Goal: Answer question/provide support: Share knowledge or assist other users

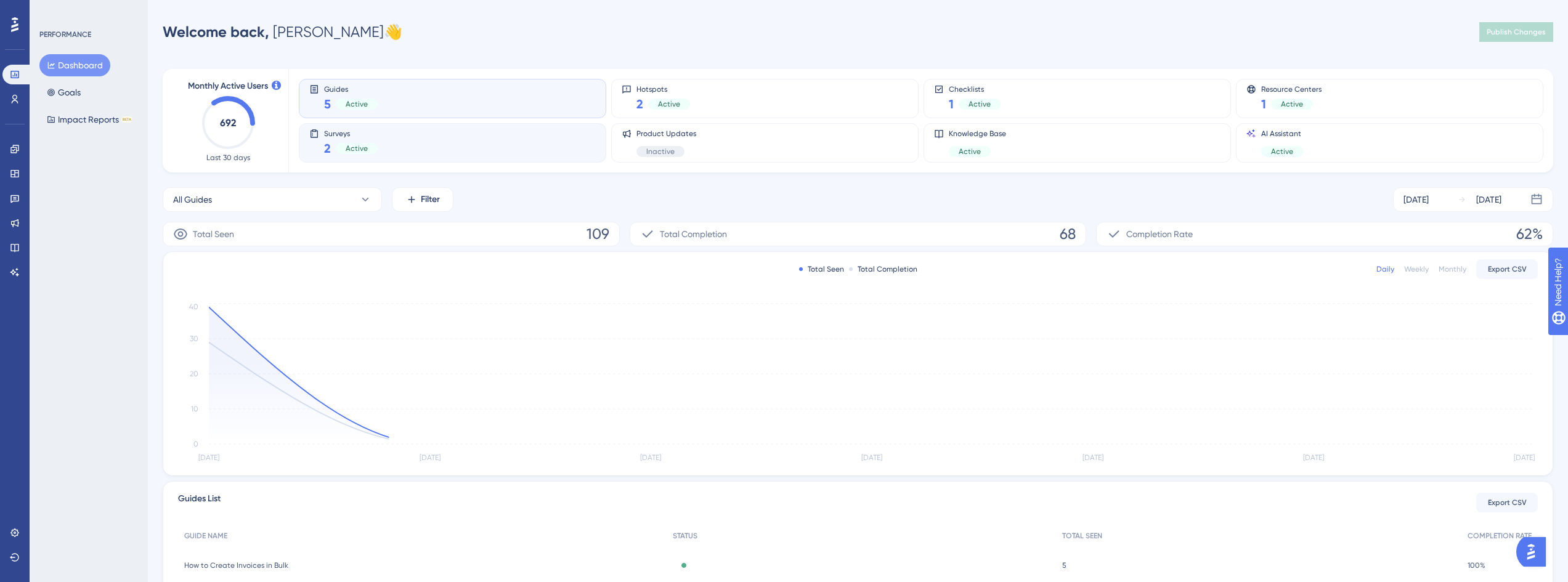
click at [402, 151] on div "Surveys 2 Active" at bounding box center [452, 142] width 287 height 28
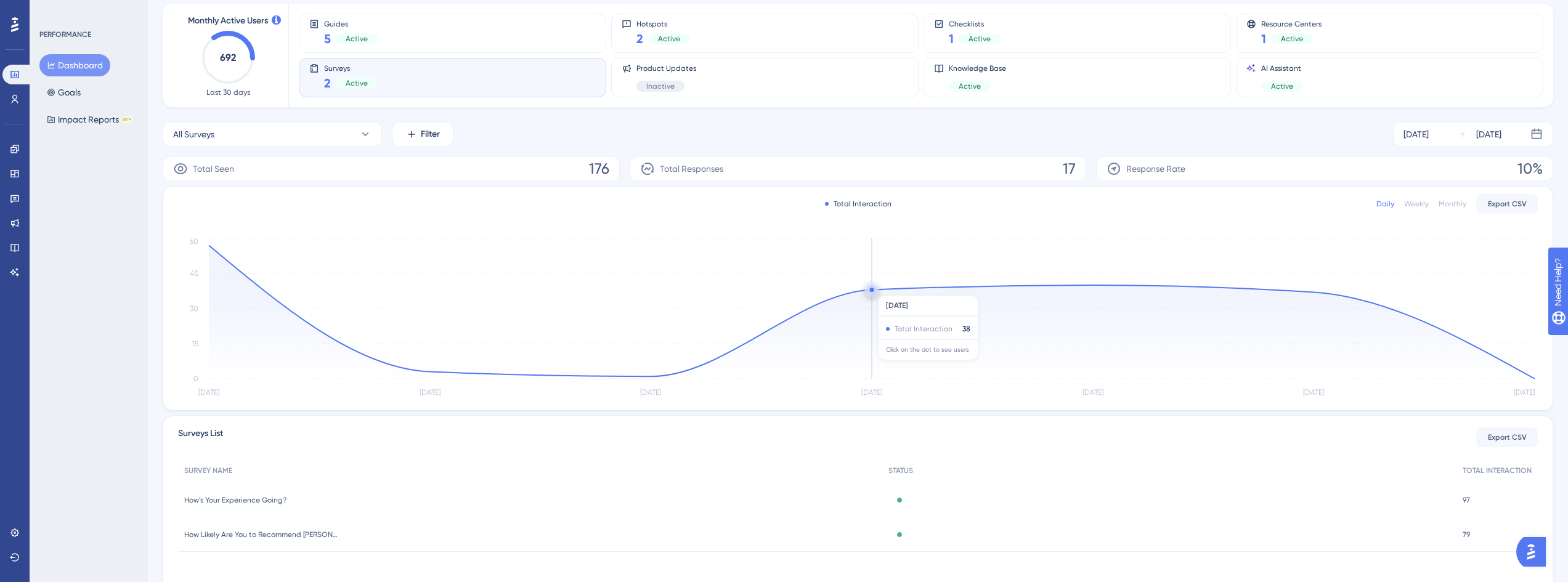
scroll to position [115, 0]
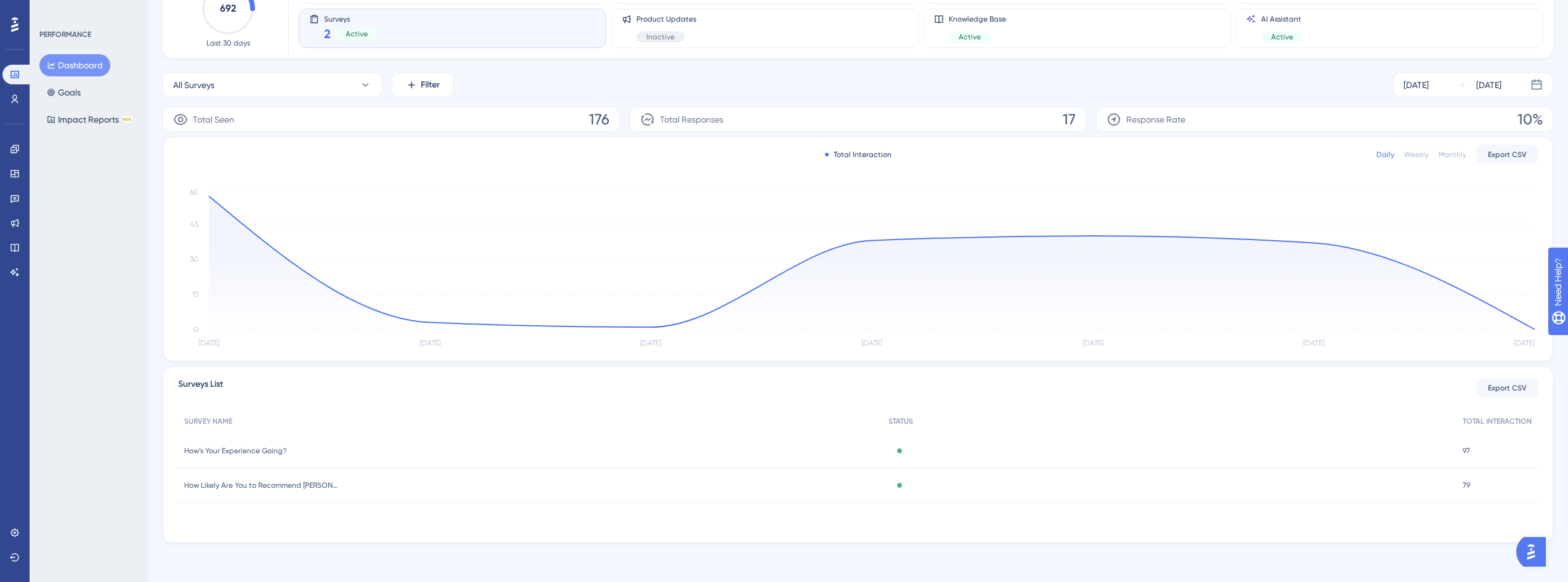
click at [237, 452] on span "How’s Your Experience Going?" at bounding box center [236, 450] width 102 height 10
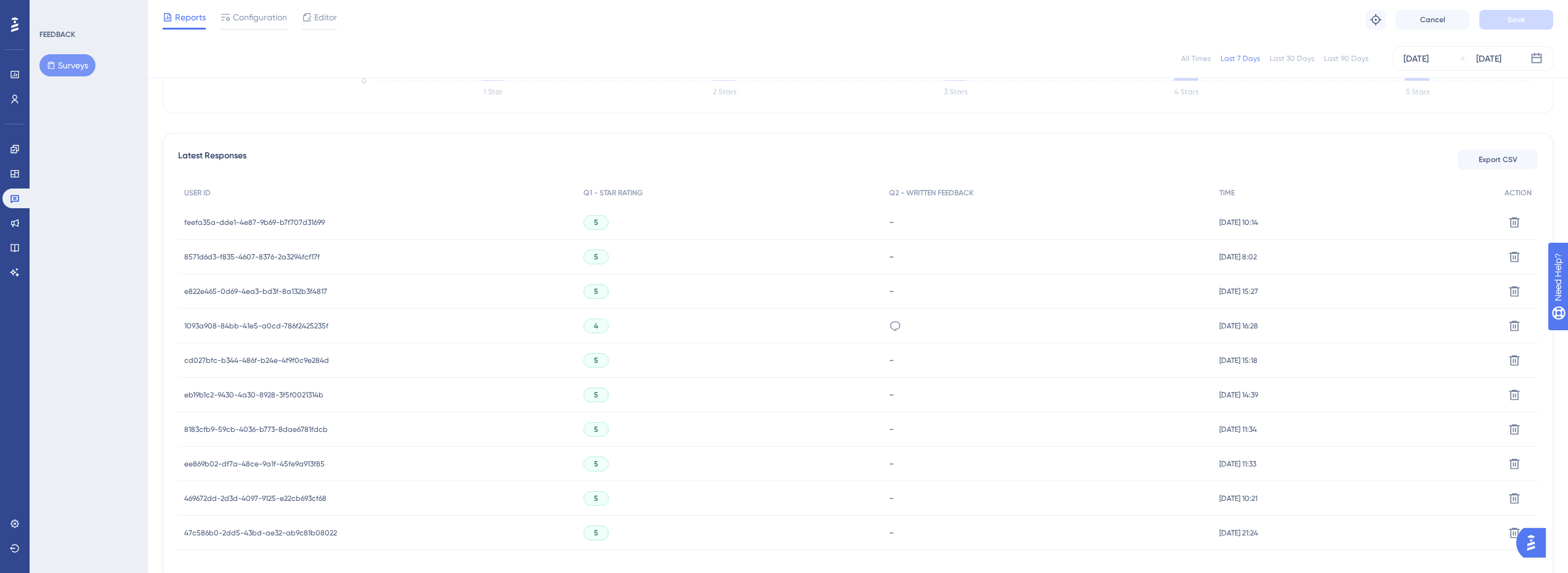
scroll to position [308, 0]
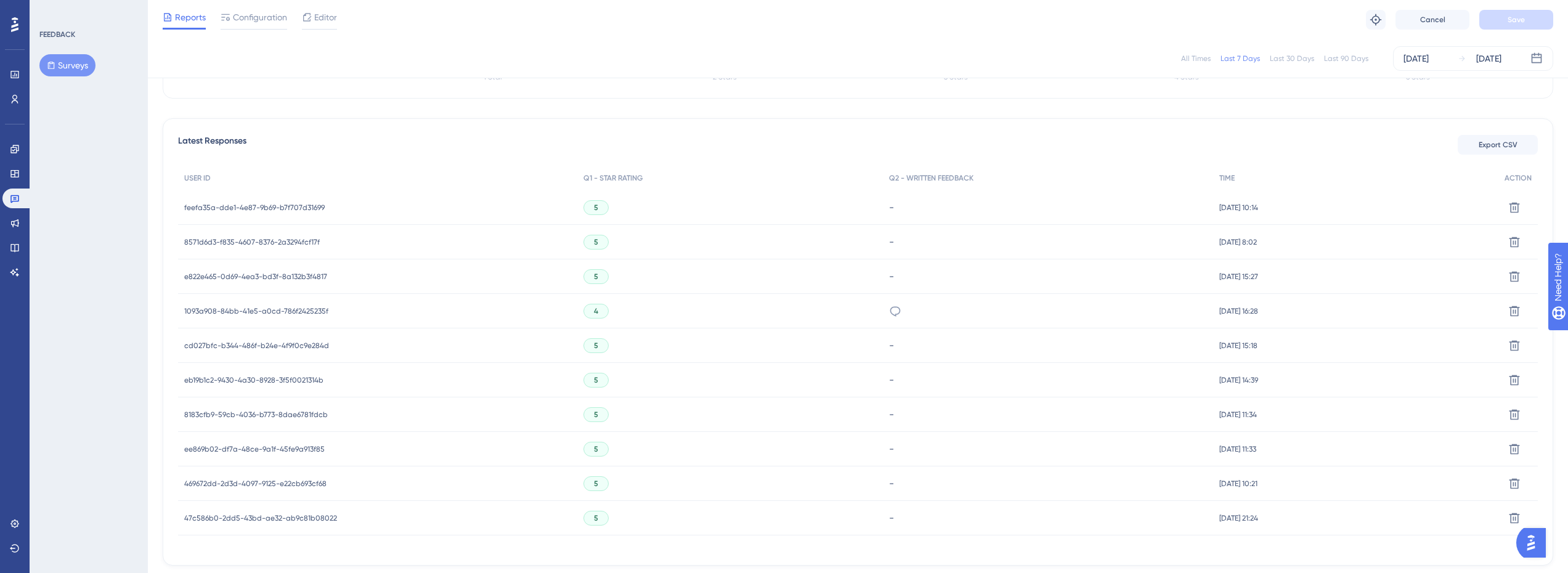
click at [317, 204] on span "feefa35a-dde1-4e87-9b69-b7f707d31699" at bounding box center [255, 207] width 141 height 10
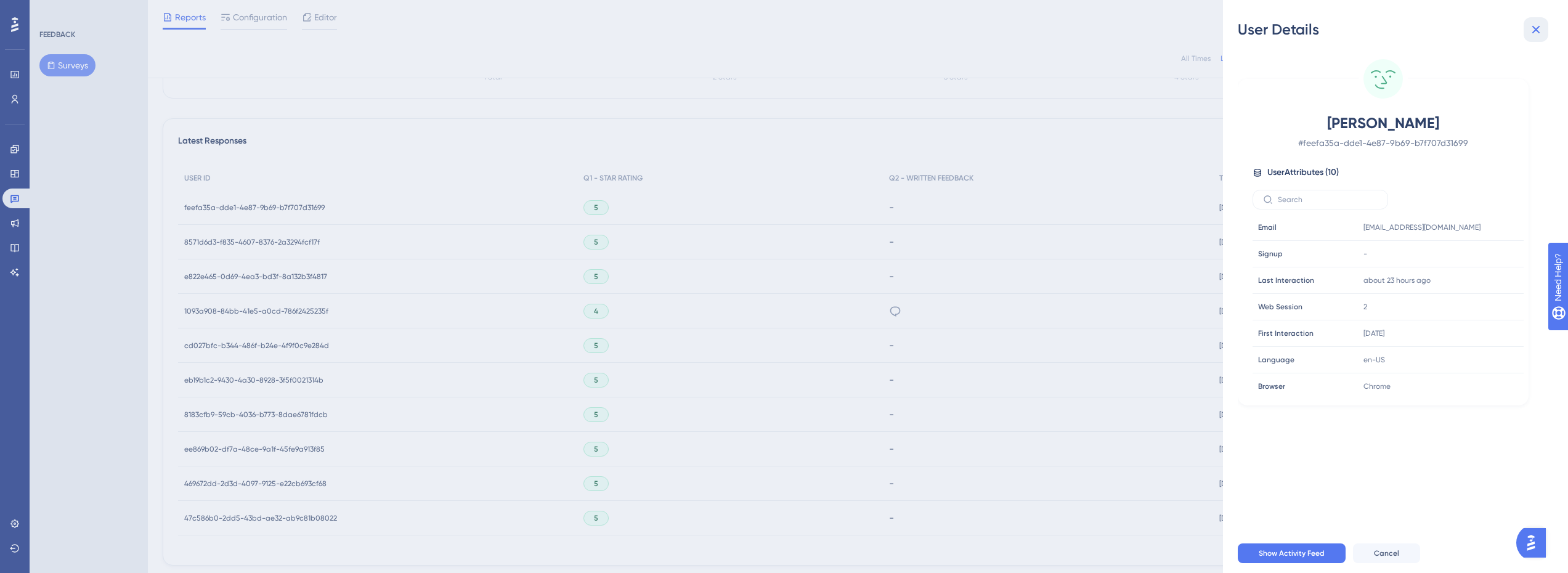
click at [1541, 29] on icon at bounding box center [1535, 29] width 15 height 15
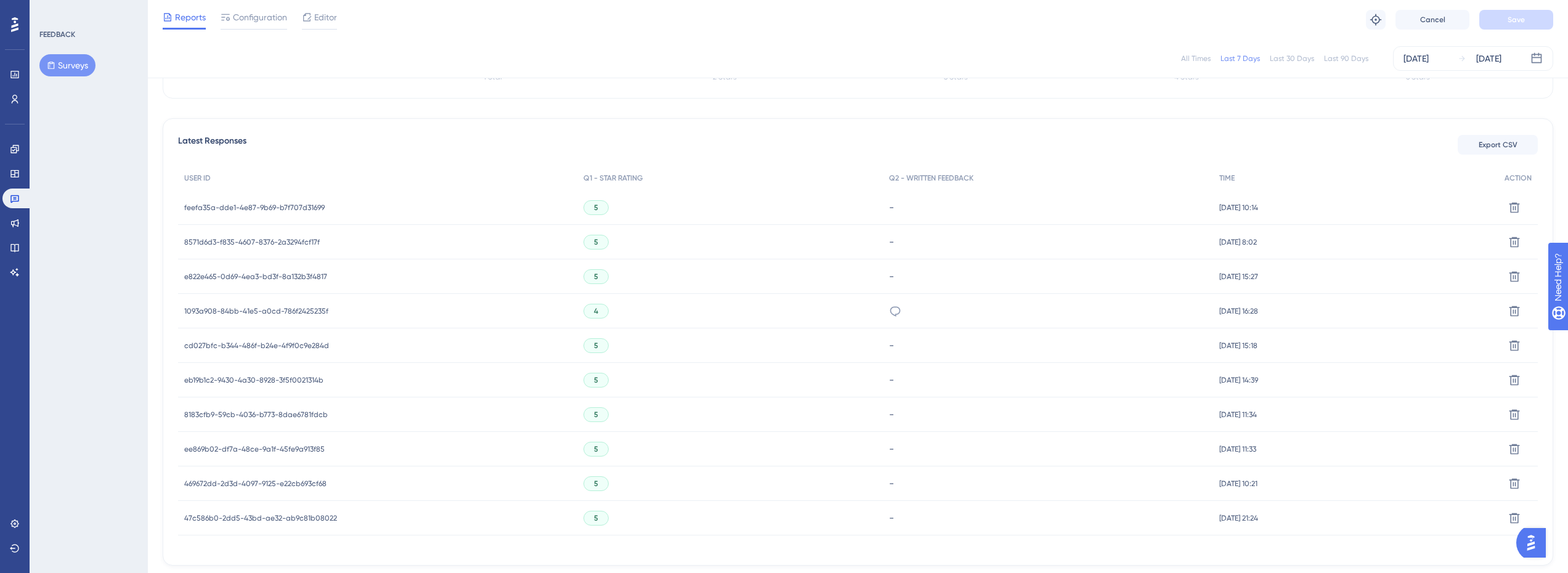
scroll to position [0, 0]
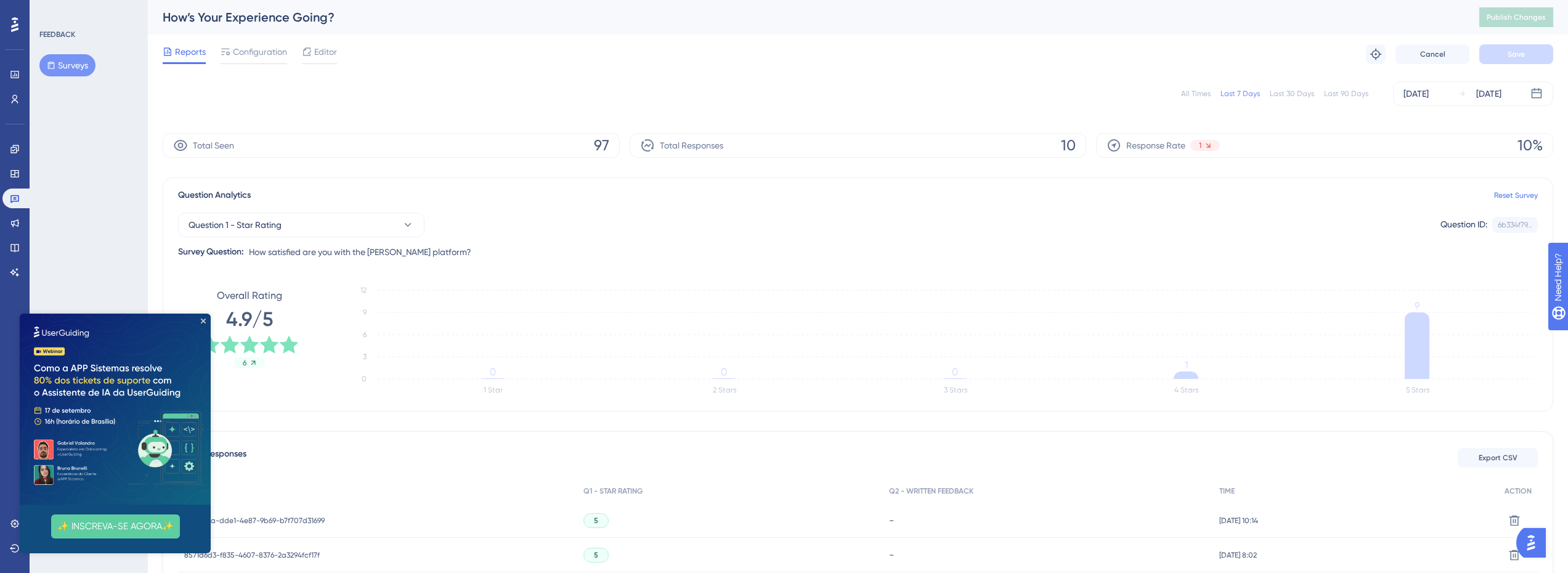
click at [1352, 93] on div "Last 90 Days" at bounding box center [1346, 93] width 44 height 10
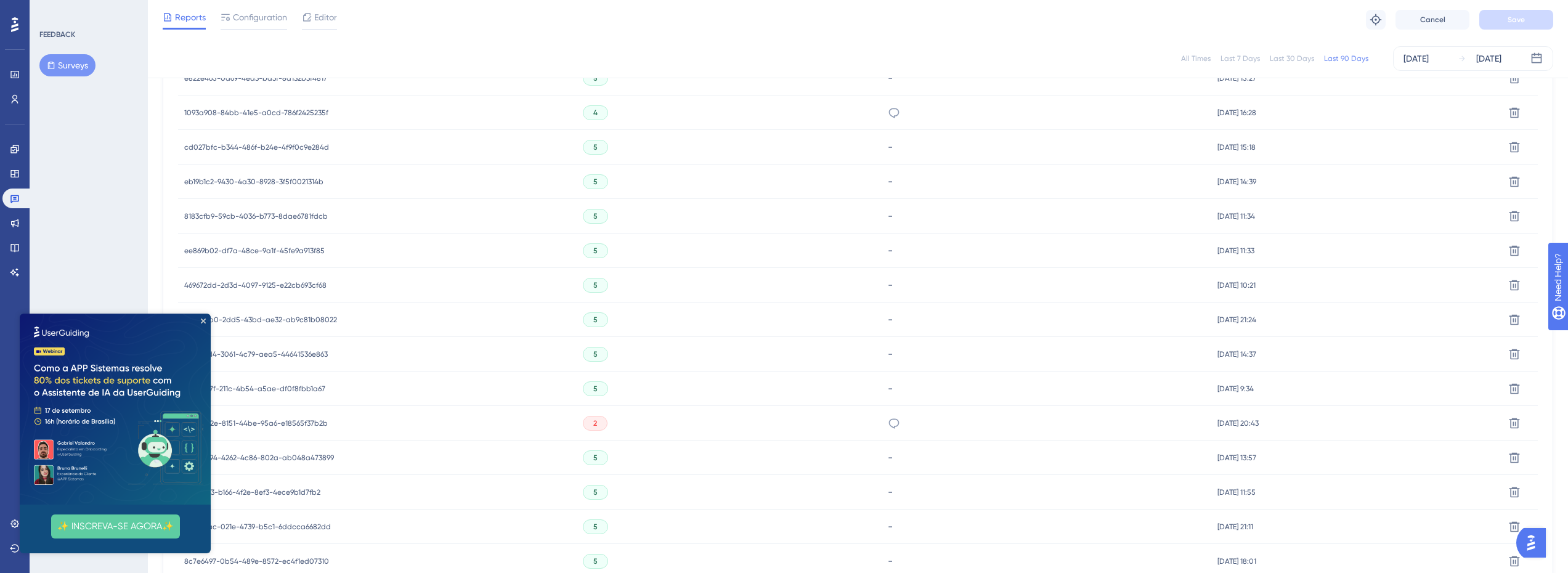
scroll to position [678, 0]
click at [202, 320] on icon "Close Preview" at bounding box center [203, 321] width 5 height 5
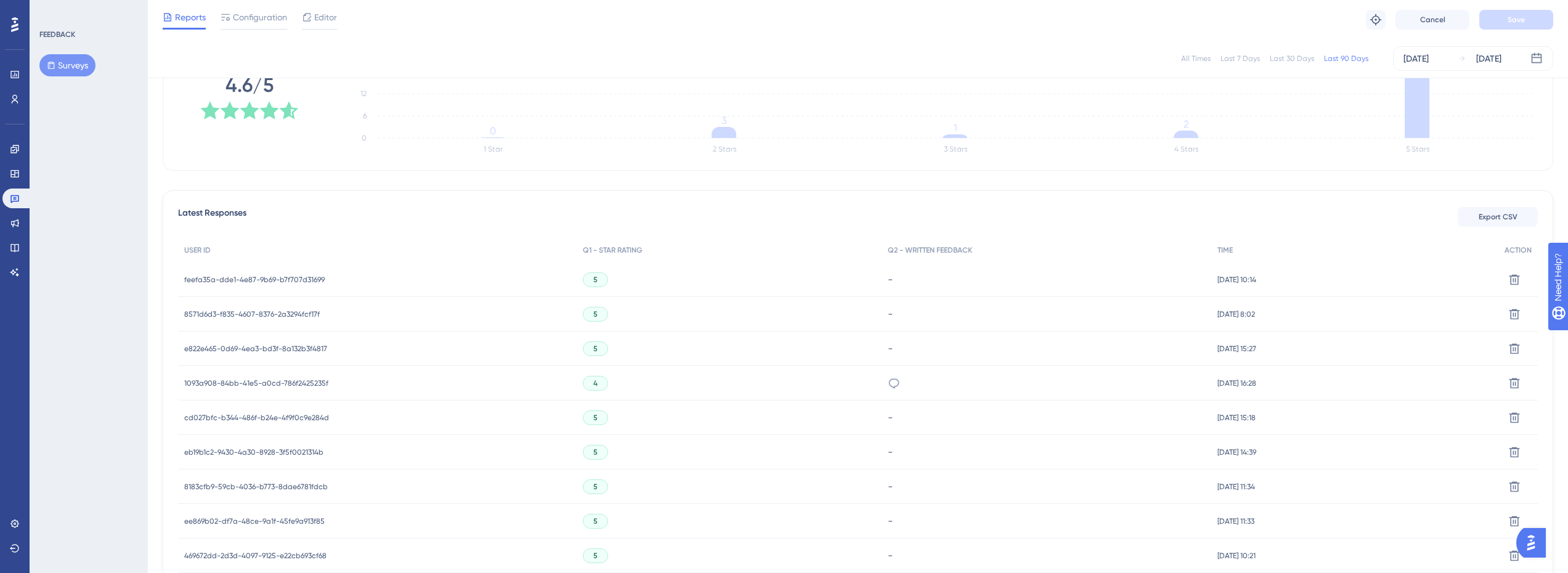
scroll to position [0, 0]
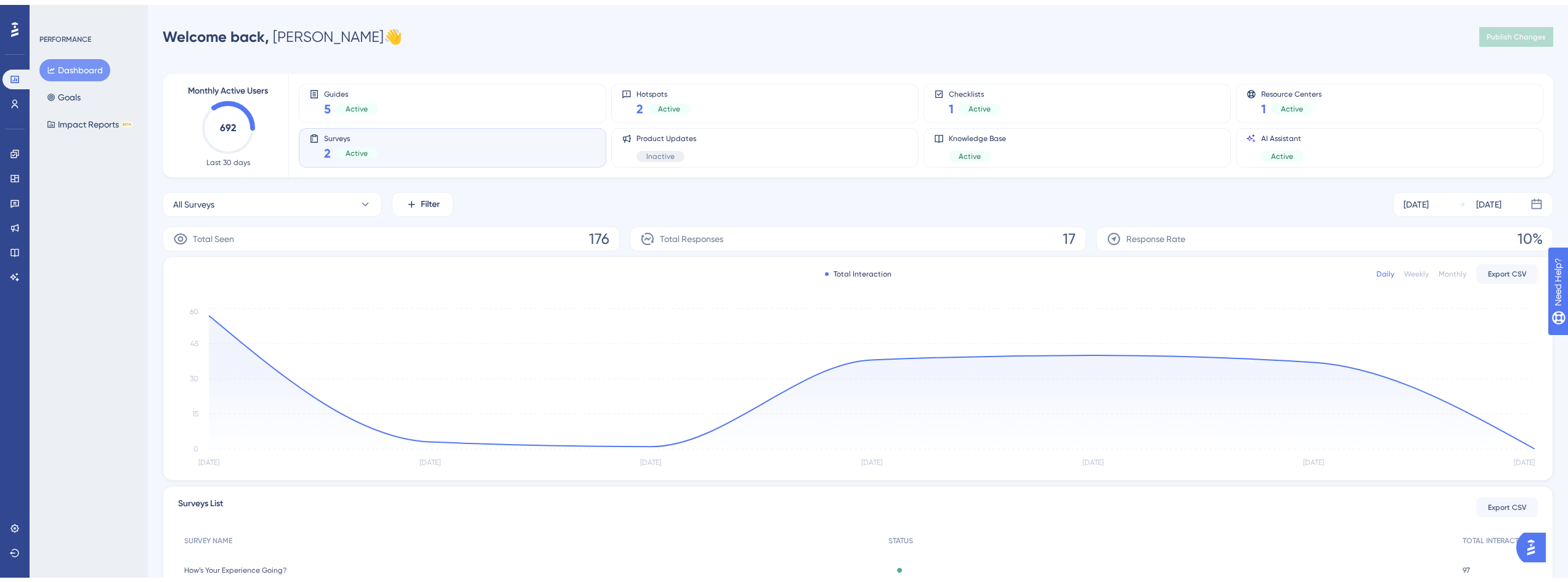
scroll to position [115, 0]
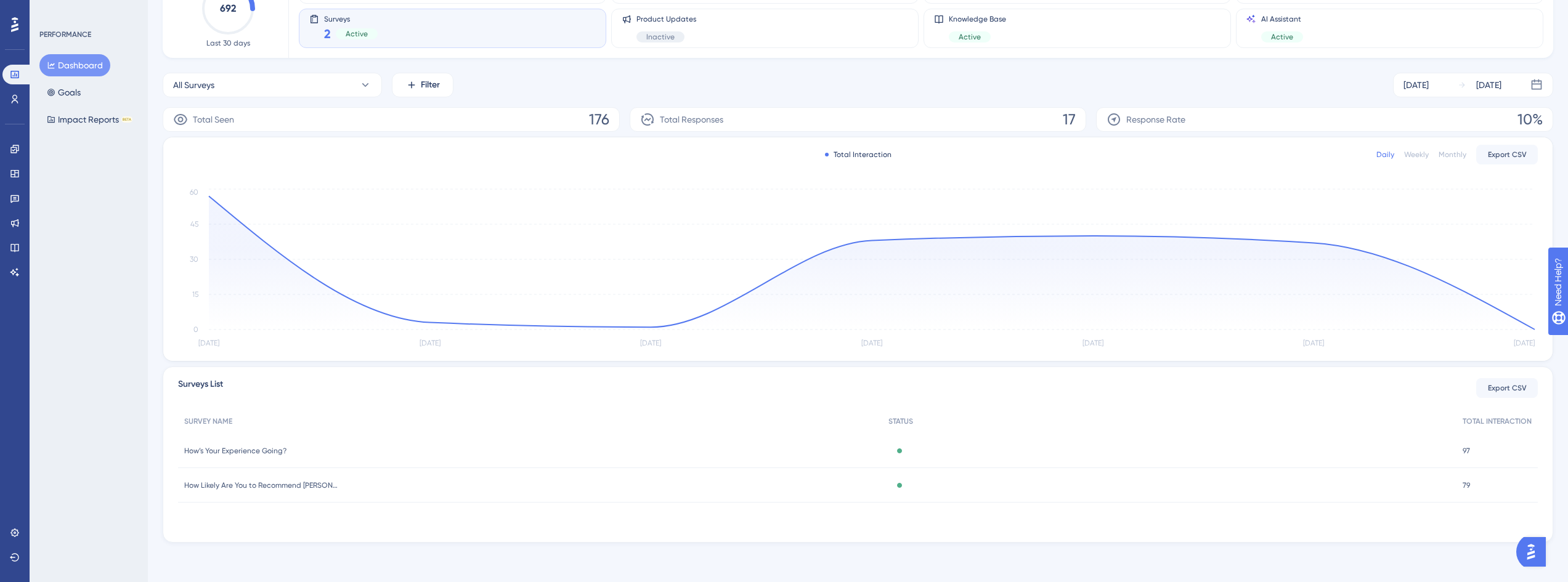
click at [255, 486] on span "How Likely Are You to Recommend [PERSON_NAME]?" at bounding box center [261, 485] width 154 height 10
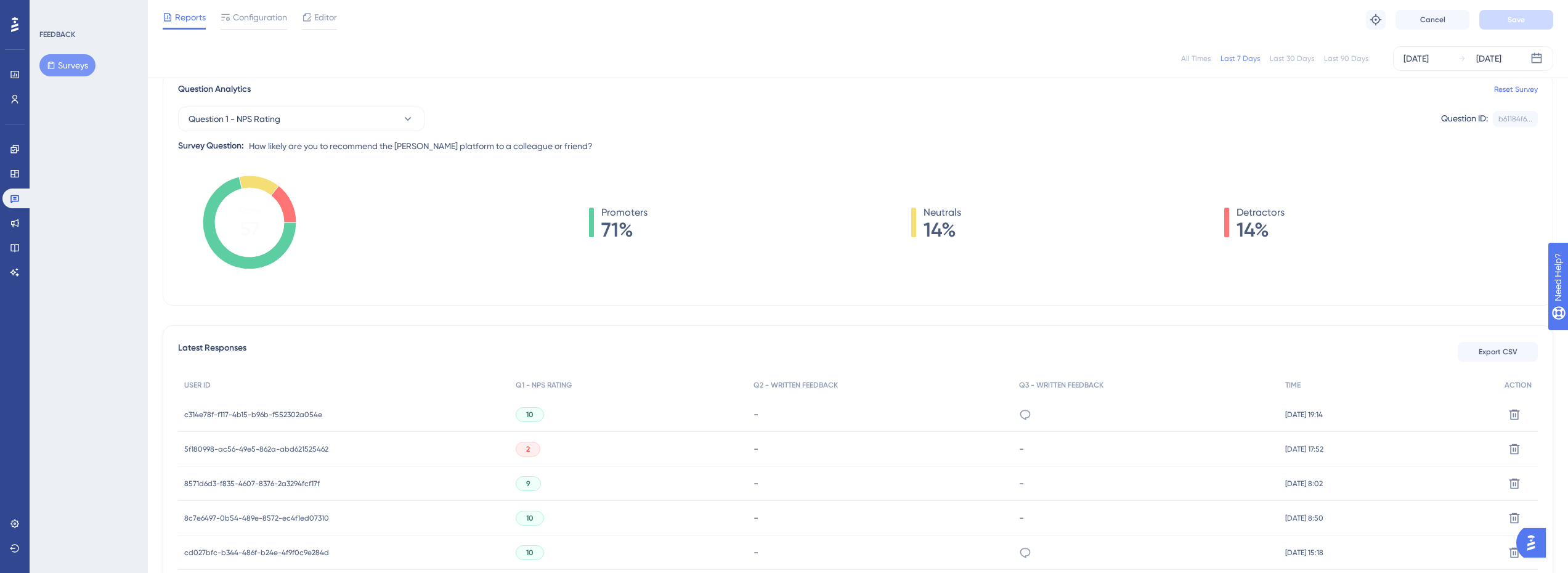
scroll to position [261, 0]
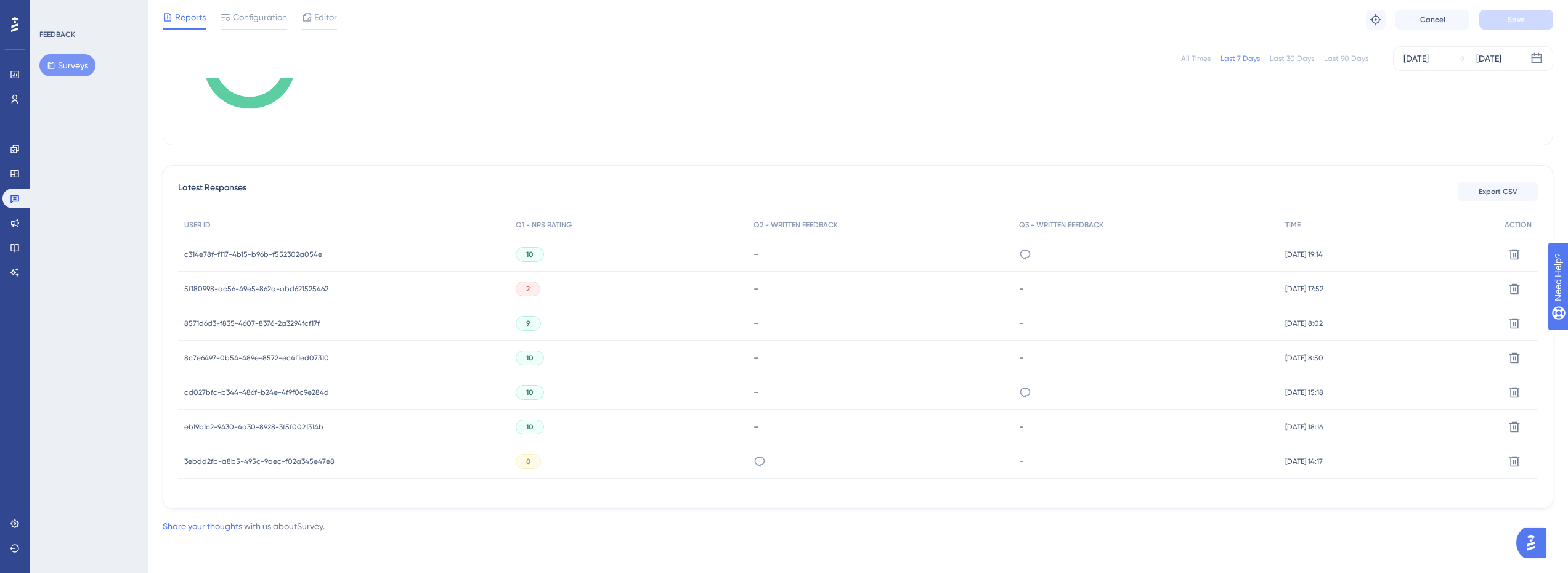
click at [312, 291] on span "5f180998-ac56-49e5-862a-abd621525462" at bounding box center [256, 288] width 144 height 10
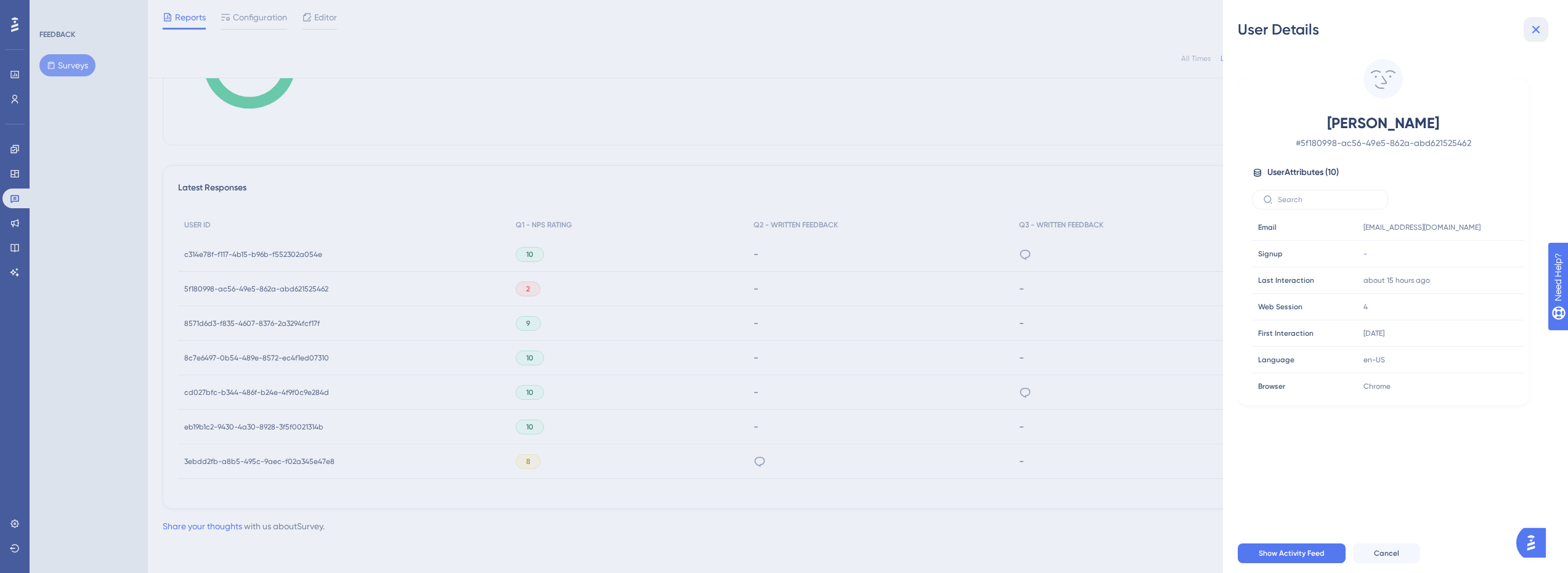
click at [1540, 31] on icon at bounding box center [1535, 29] width 15 height 15
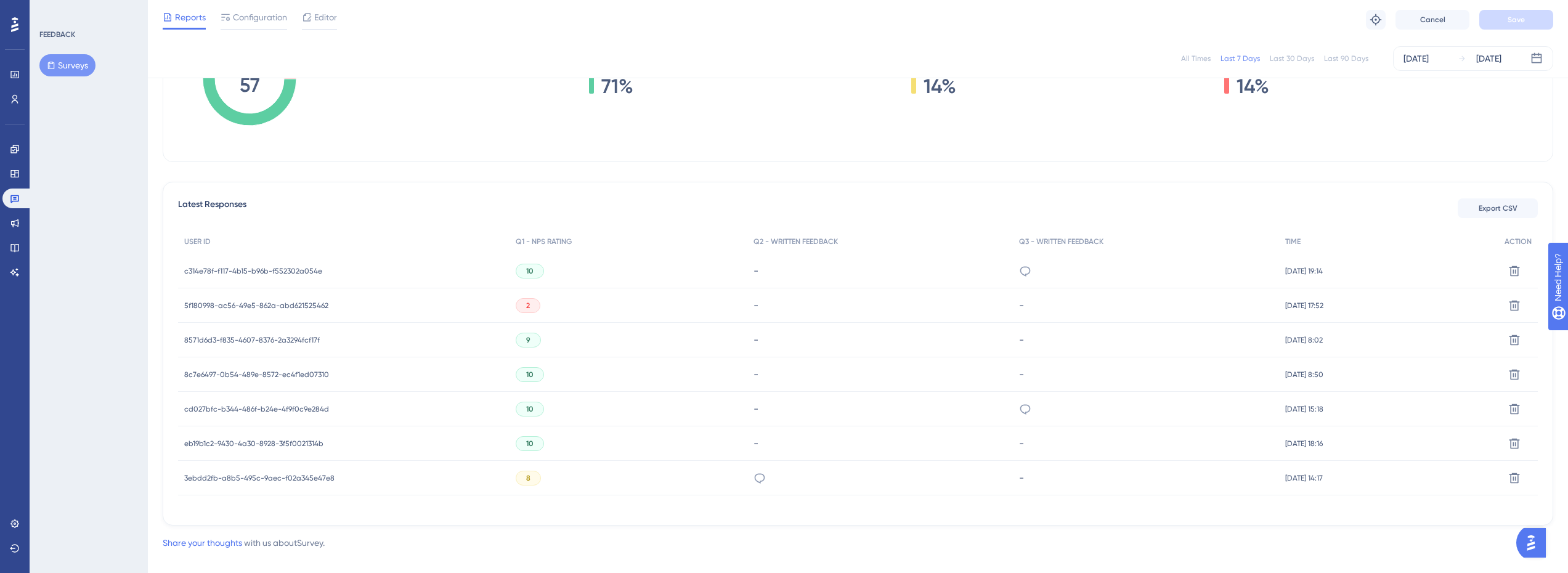
scroll to position [0, 0]
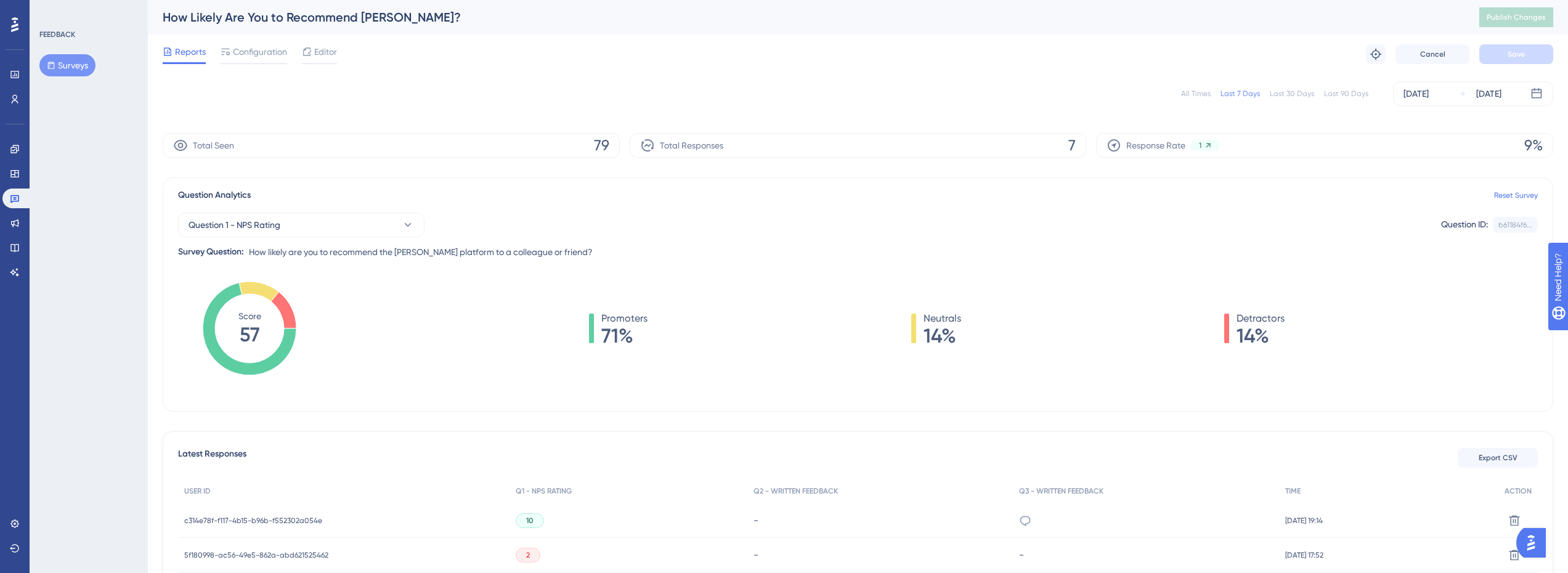
click at [1344, 93] on div "Last 90 Days" at bounding box center [1346, 93] width 44 height 10
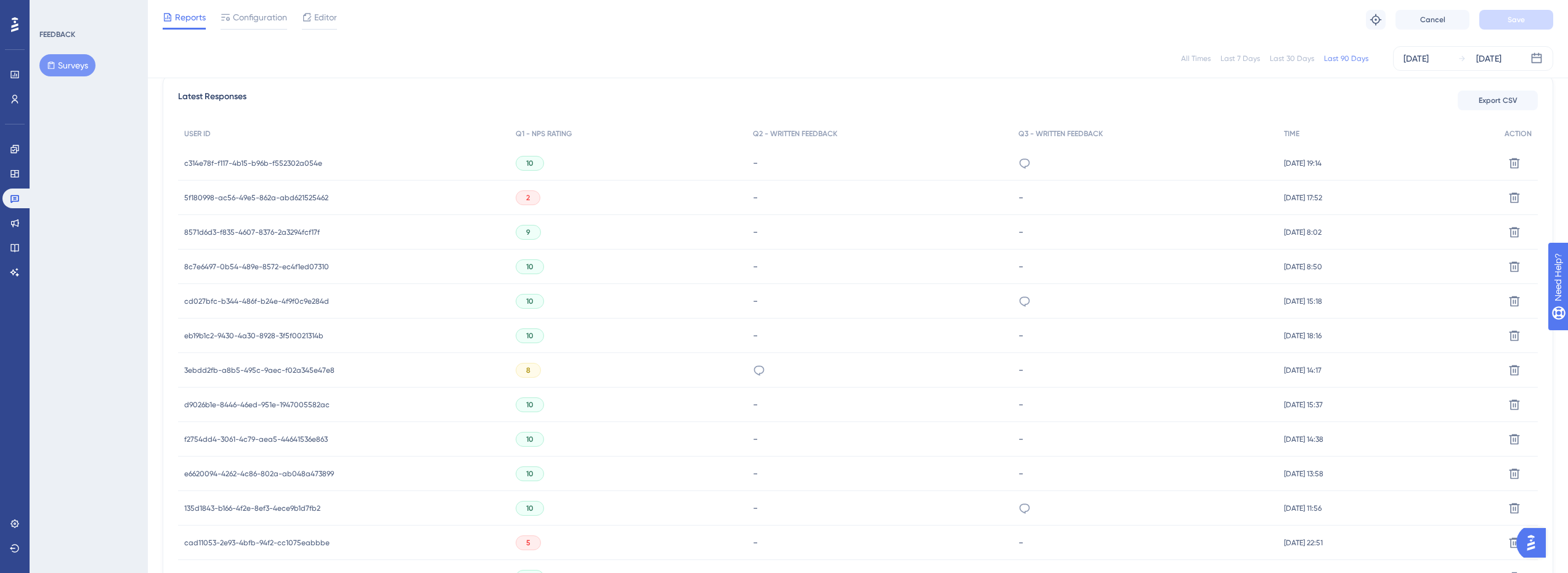
click at [268, 160] on span "c314e78f-f117-4b15-b96b-f552302a054e" at bounding box center [253, 163] width 138 height 10
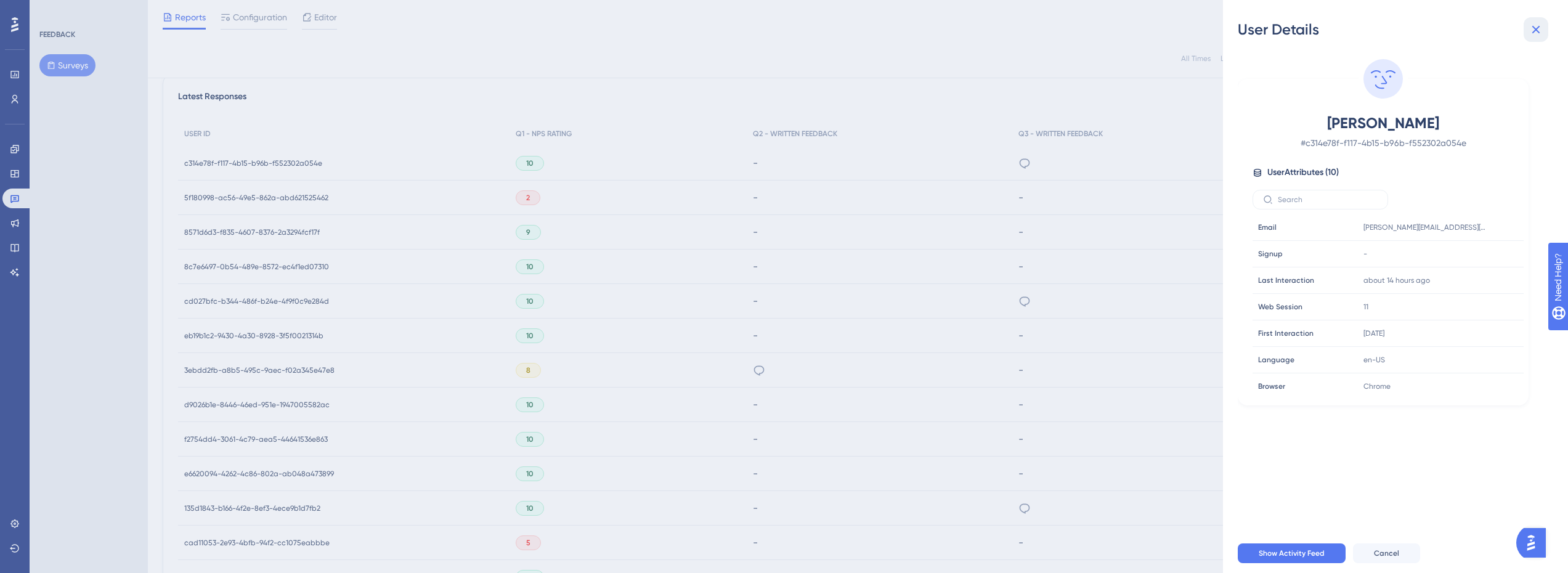
click at [1535, 27] on icon at bounding box center [1535, 29] width 15 height 15
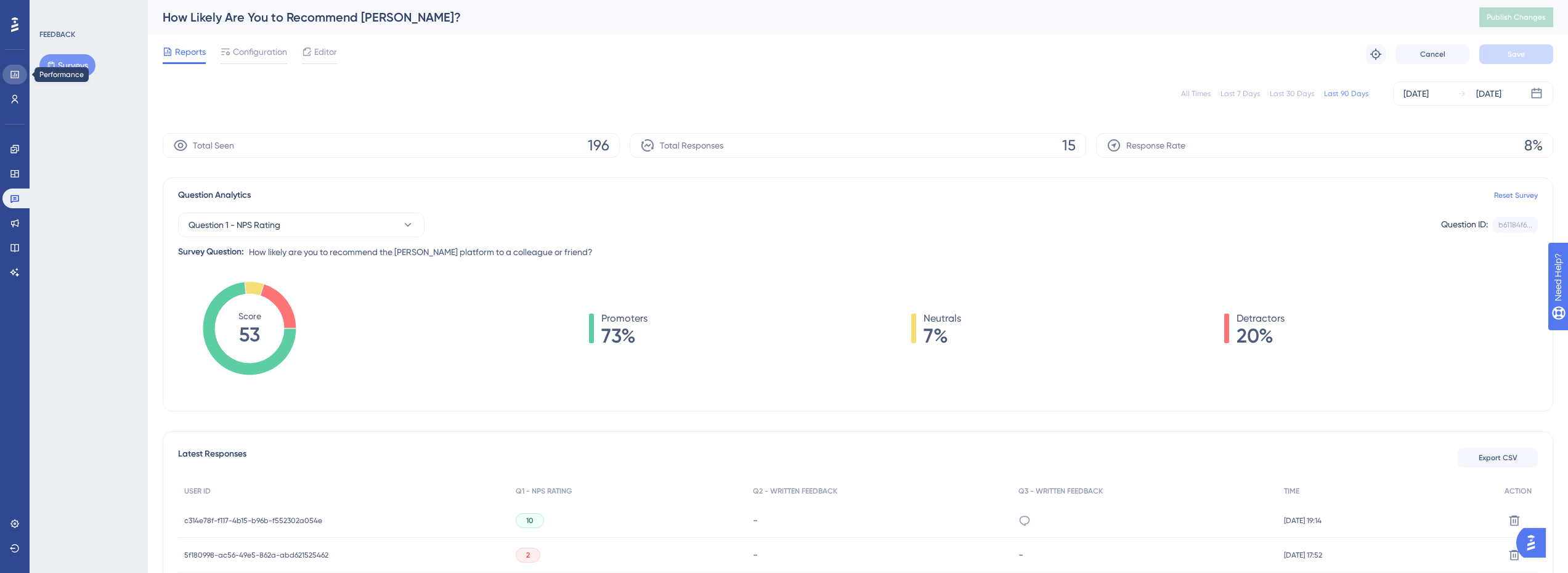
click at [21, 73] on link at bounding box center [15, 75] width 24 height 20
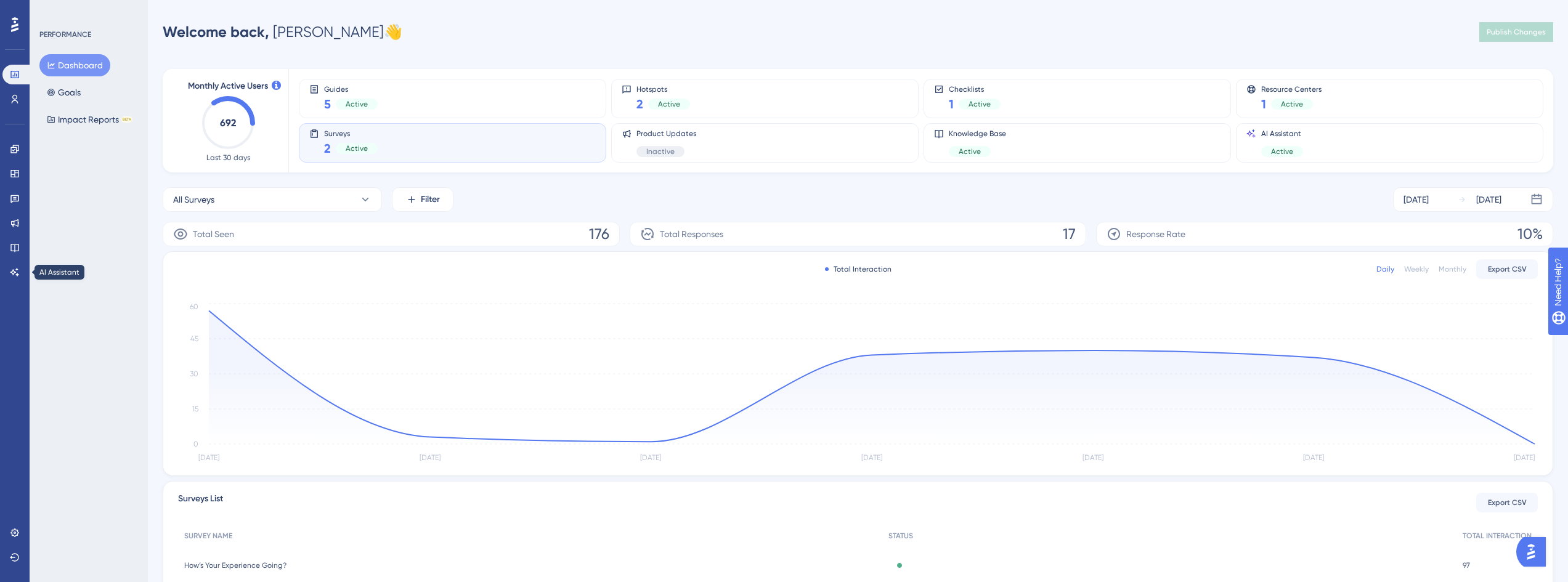
click at [2, 265] on div "Performance Users Engagement Widgets Feedback Product Updates Knowledge Base AI…" at bounding box center [15, 291] width 30 height 582
click at [11, 272] on icon at bounding box center [15, 272] width 10 height 10
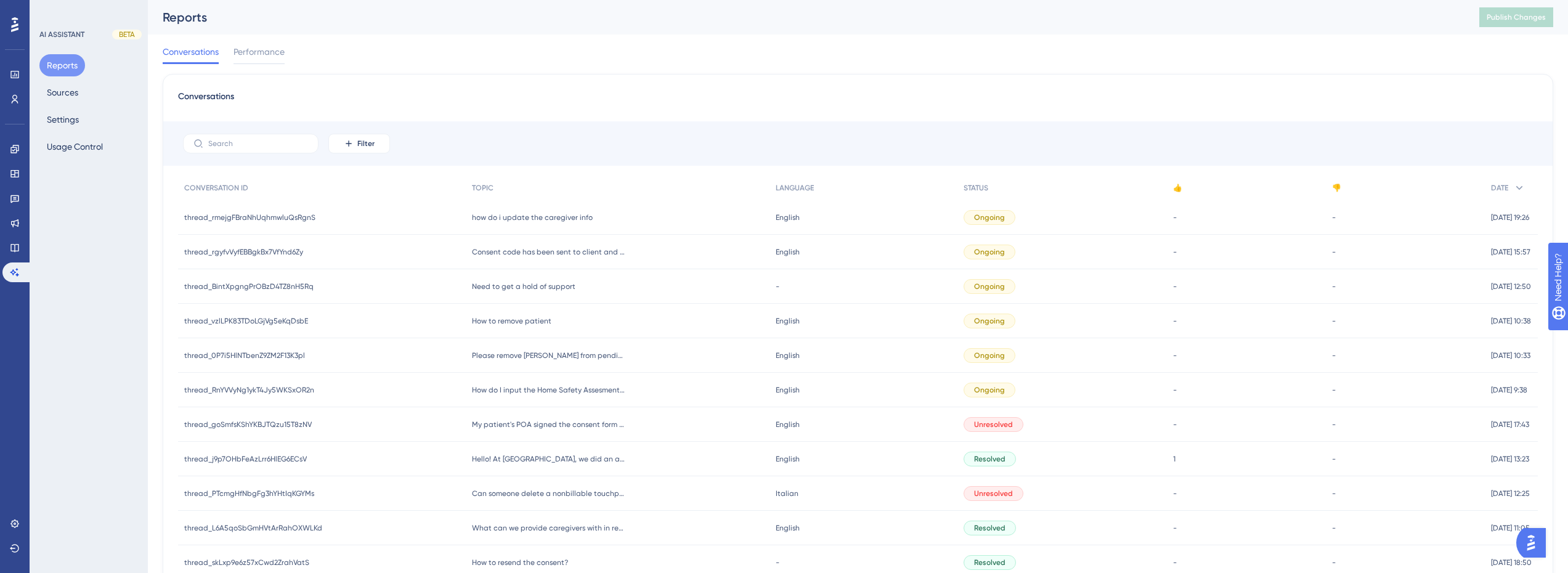
click at [534, 316] on span "How to remove patient" at bounding box center [512, 321] width 80 height 10
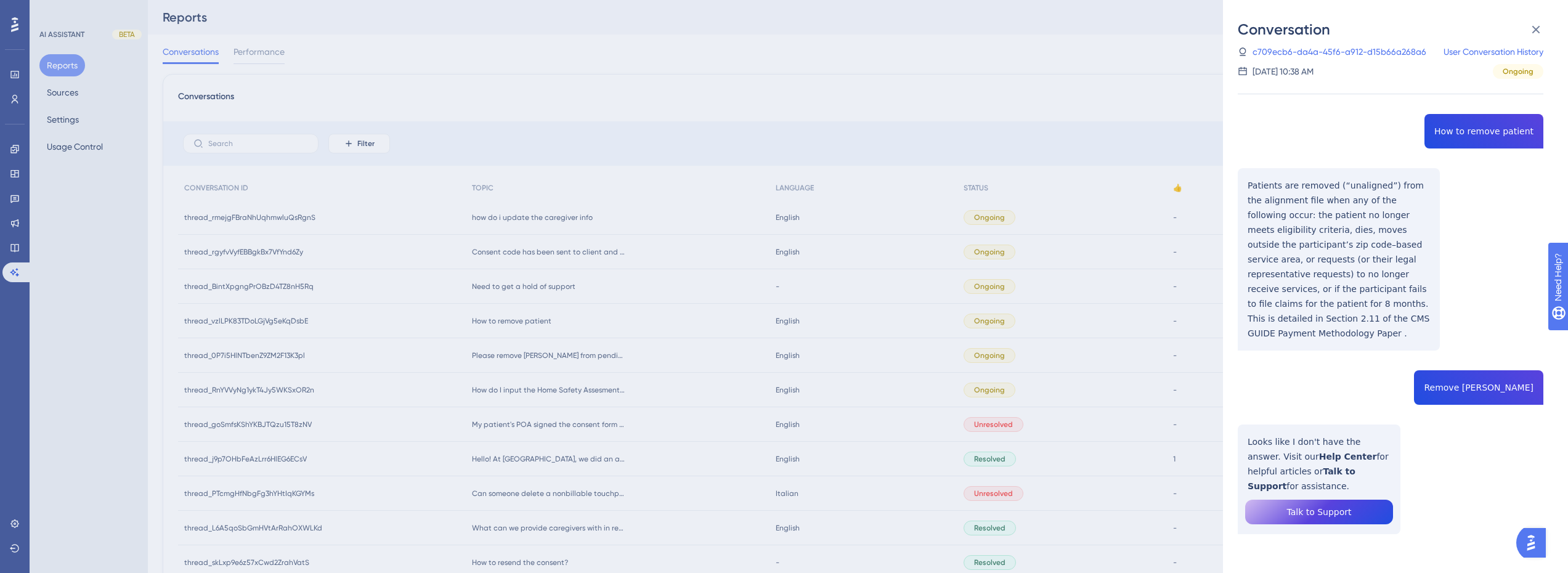
click at [503, 135] on div "Conversation thread_vzlLPK83TDoLGjVg5eKqDsbE Copy - - c709ecb6-da4a-45f6-a912-d…" at bounding box center [784, 286] width 1568 height 573
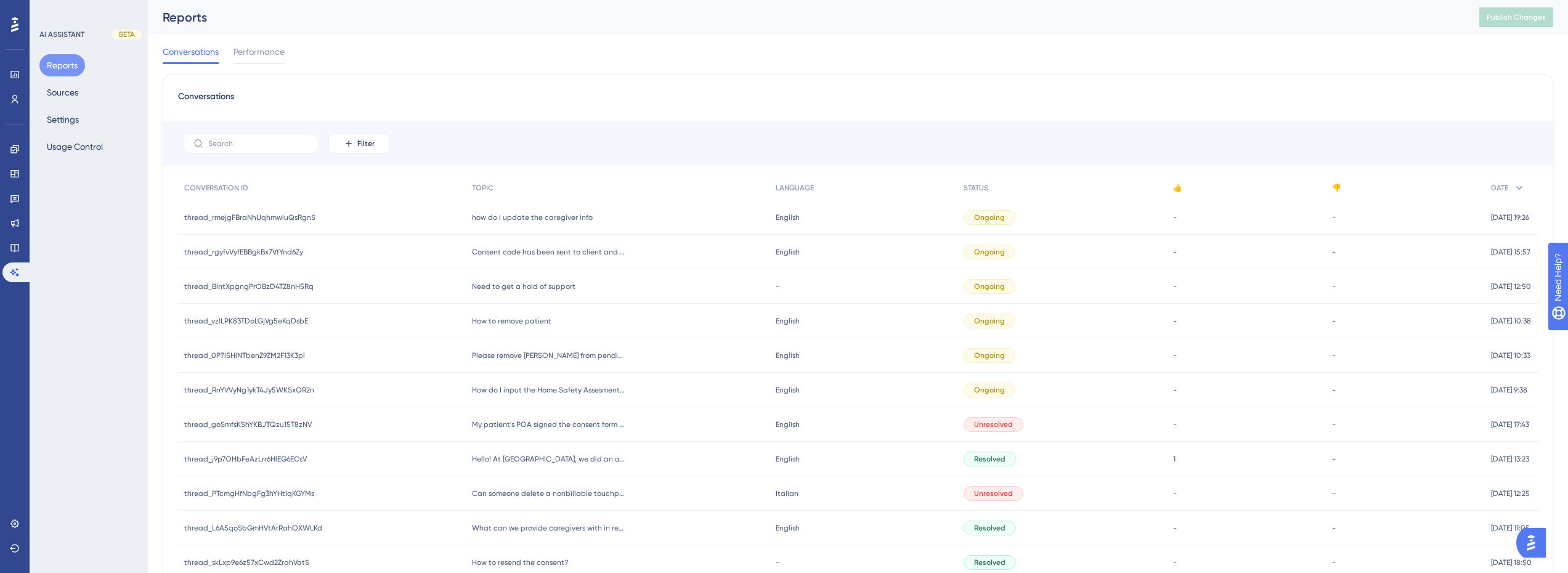
click at [537, 290] on span "Need to get a hold of support" at bounding box center [523, 286] width 103 height 10
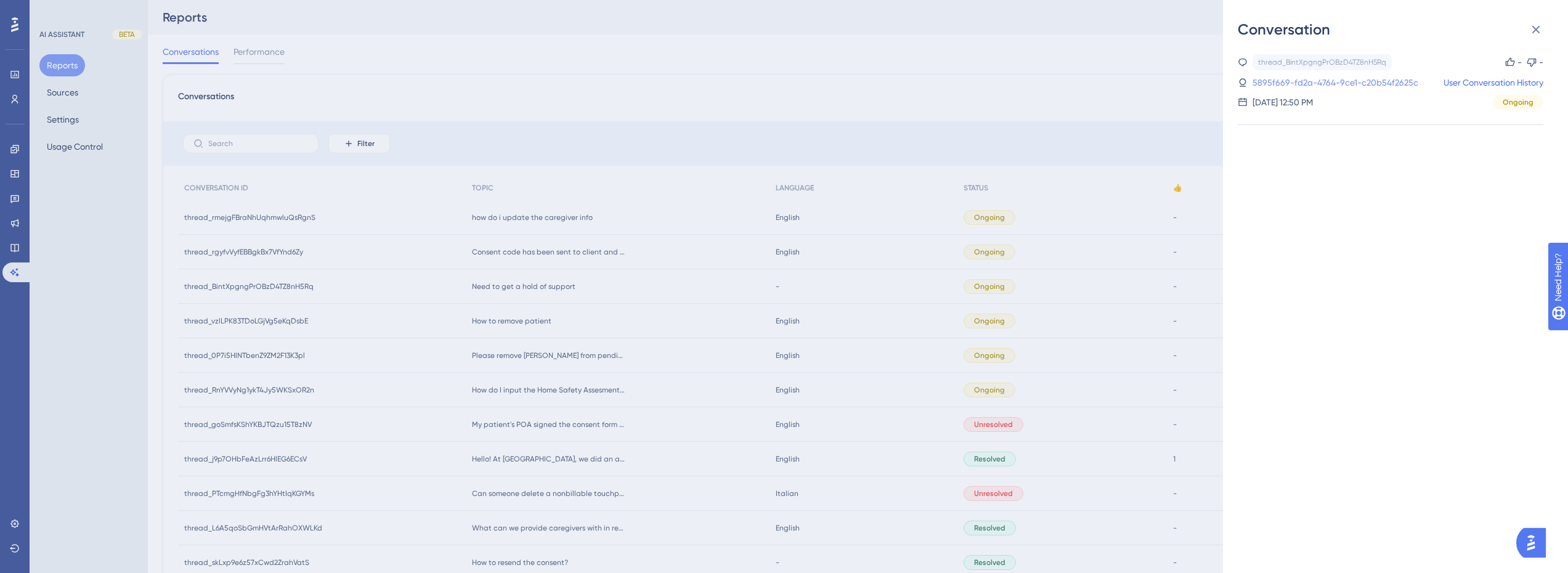
click at [1362, 84] on link "5895f669-fd2a-4764-9ce1-c20b54f2625c" at bounding box center [1335, 82] width 166 height 15
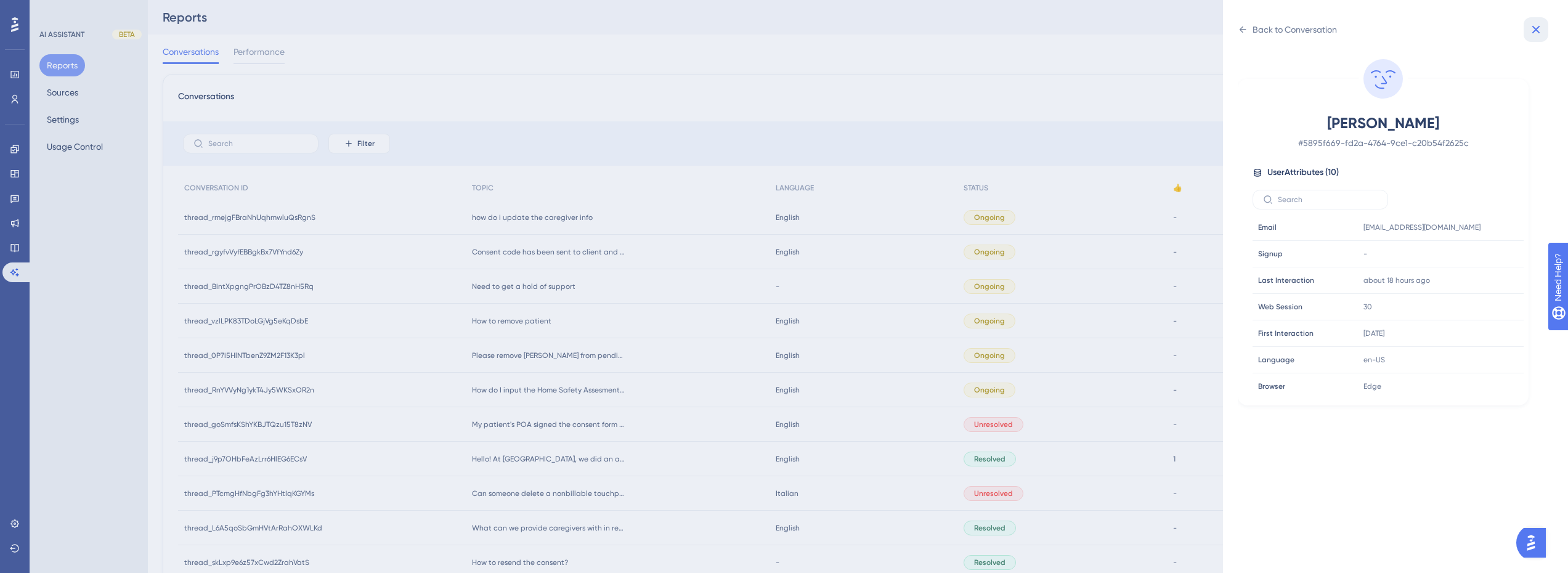
click at [1535, 30] on icon at bounding box center [1536, 30] width 8 height 8
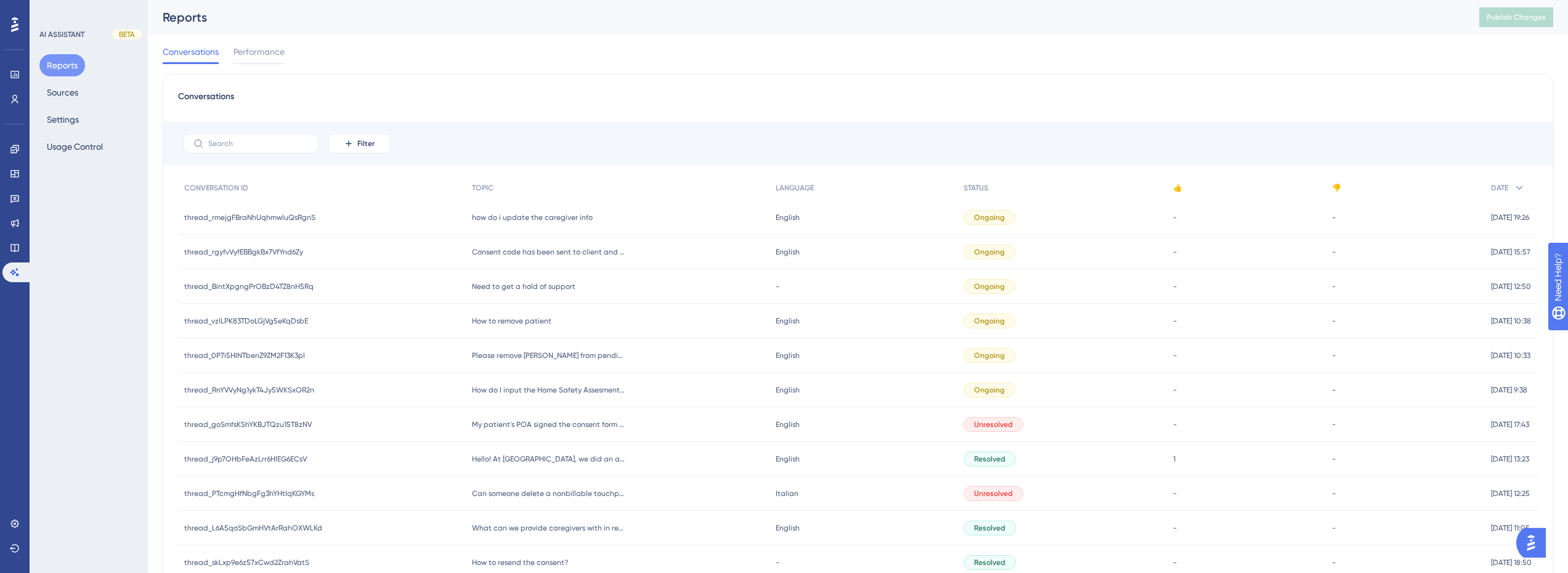
click at [512, 286] on span "Need to get a hold of support" at bounding box center [523, 286] width 103 height 10
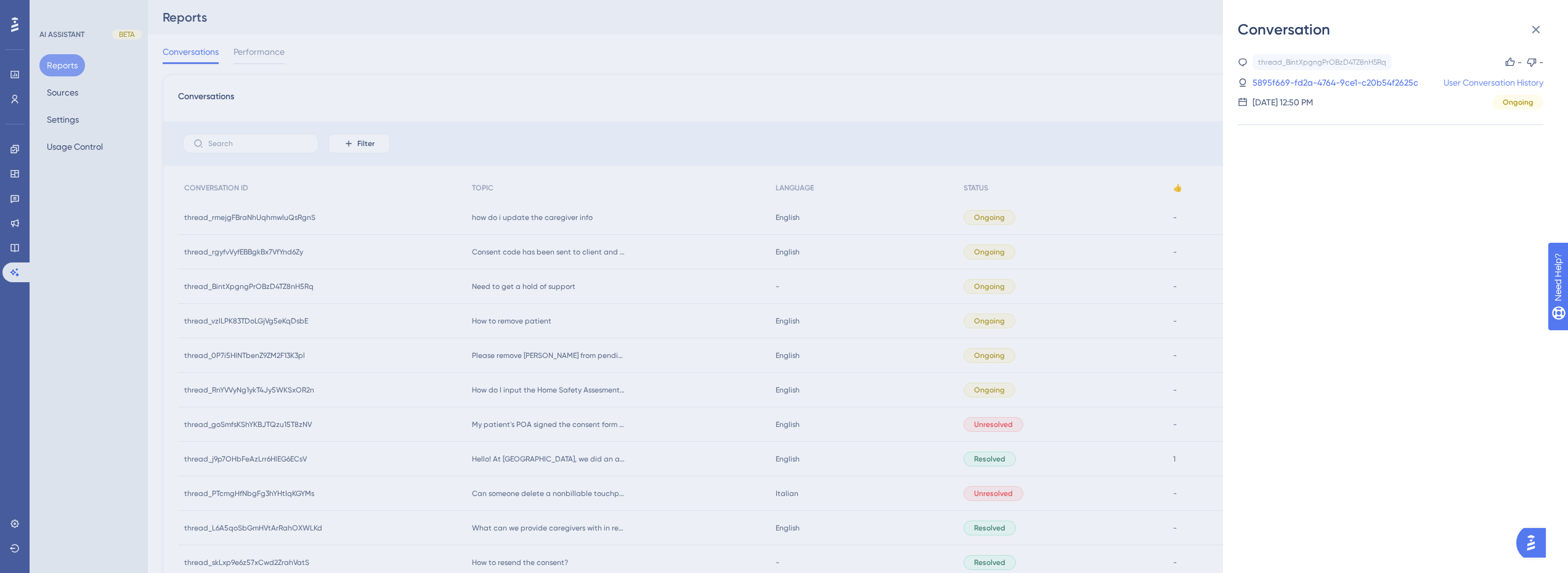
click at [1508, 83] on link "User Conversation History" at bounding box center [1493, 82] width 99 height 15
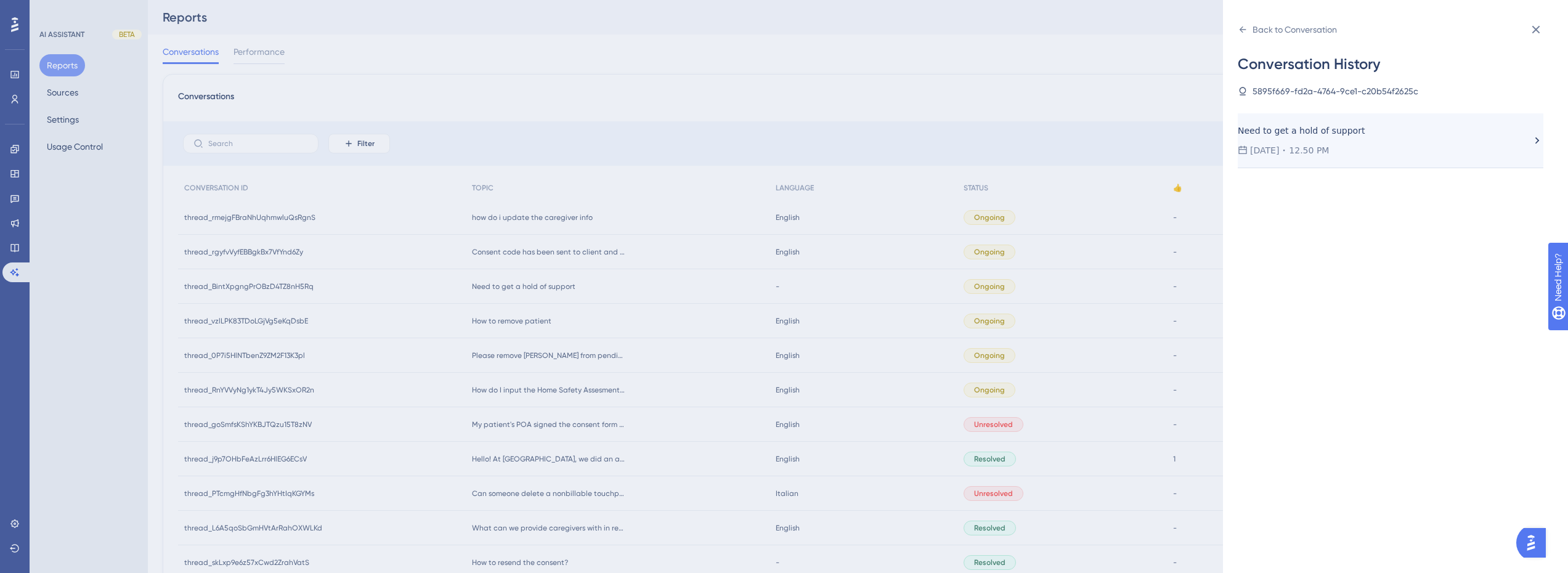
click at [1347, 148] on div "[DATE] 12.50 PM" at bounding box center [1384, 150] width 293 height 15
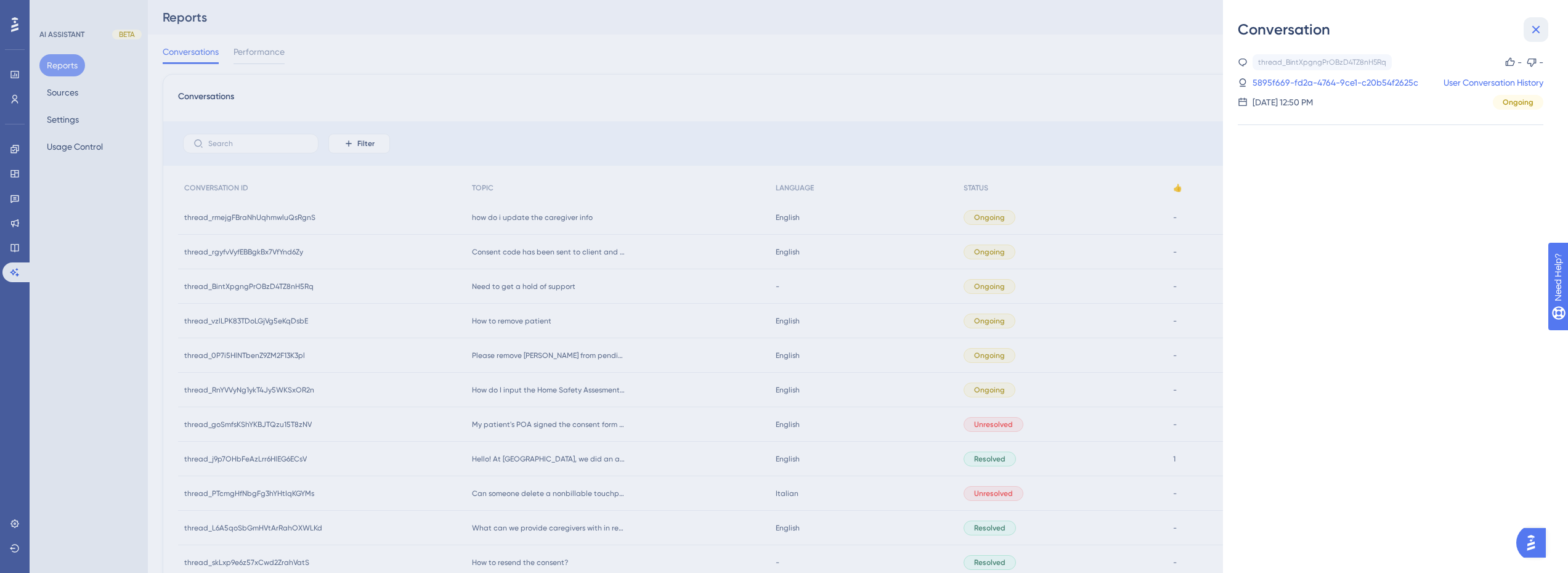
click at [1537, 24] on icon at bounding box center [1535, 29] width 15 height 15
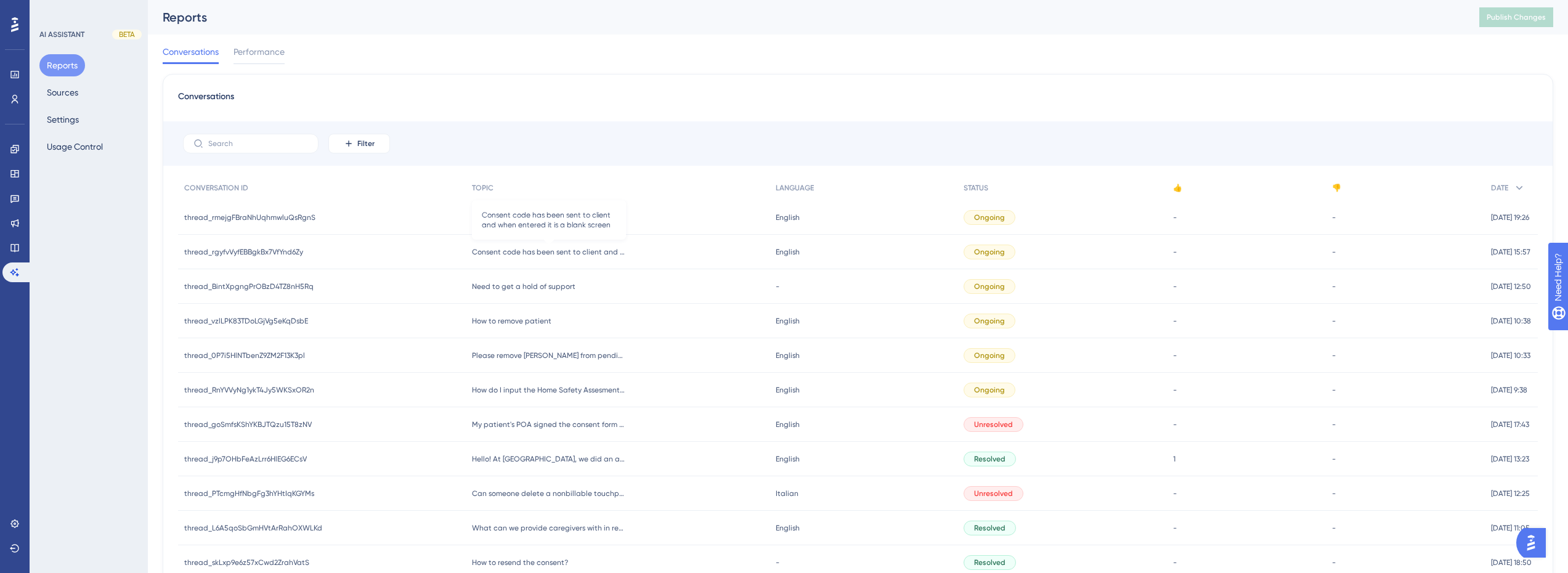
click at [551, 252] on span "Consent code has been sent to client and when entered it is a blank screen" at bounding box center [548, 252] width 154 height 10
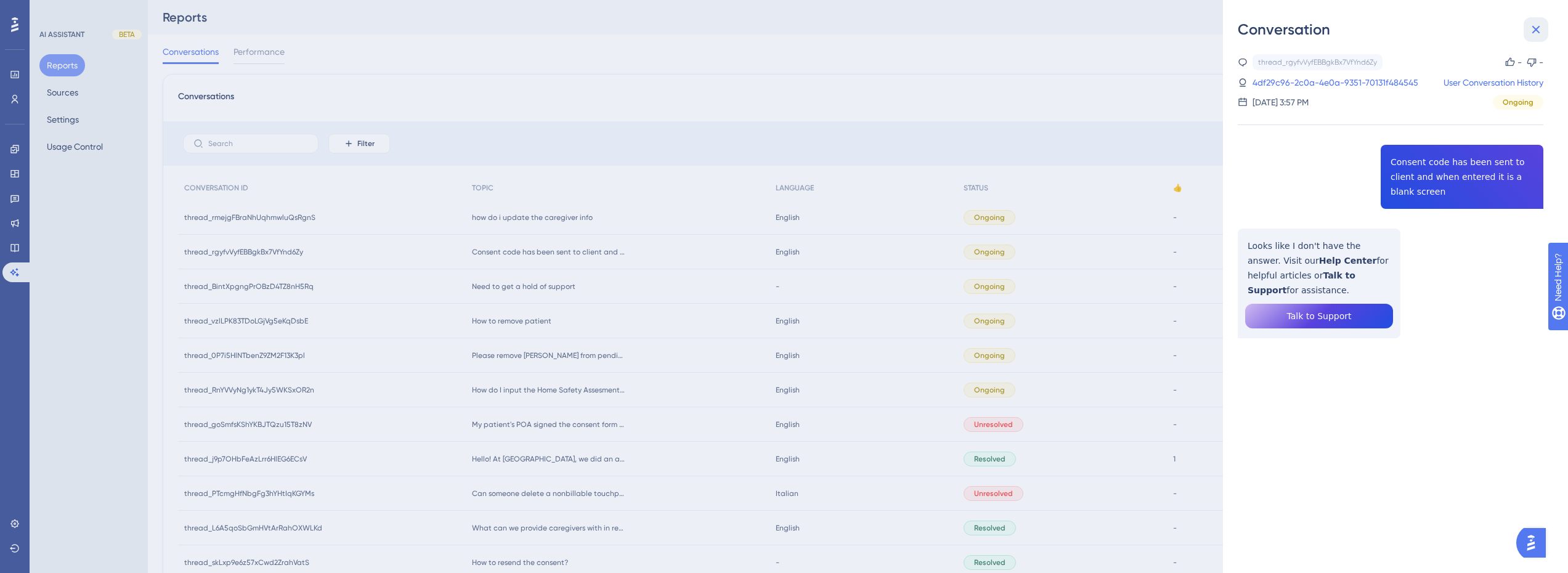
click at [1534, 32] on icon at bounding box center [1536, 30] width 8 height 8
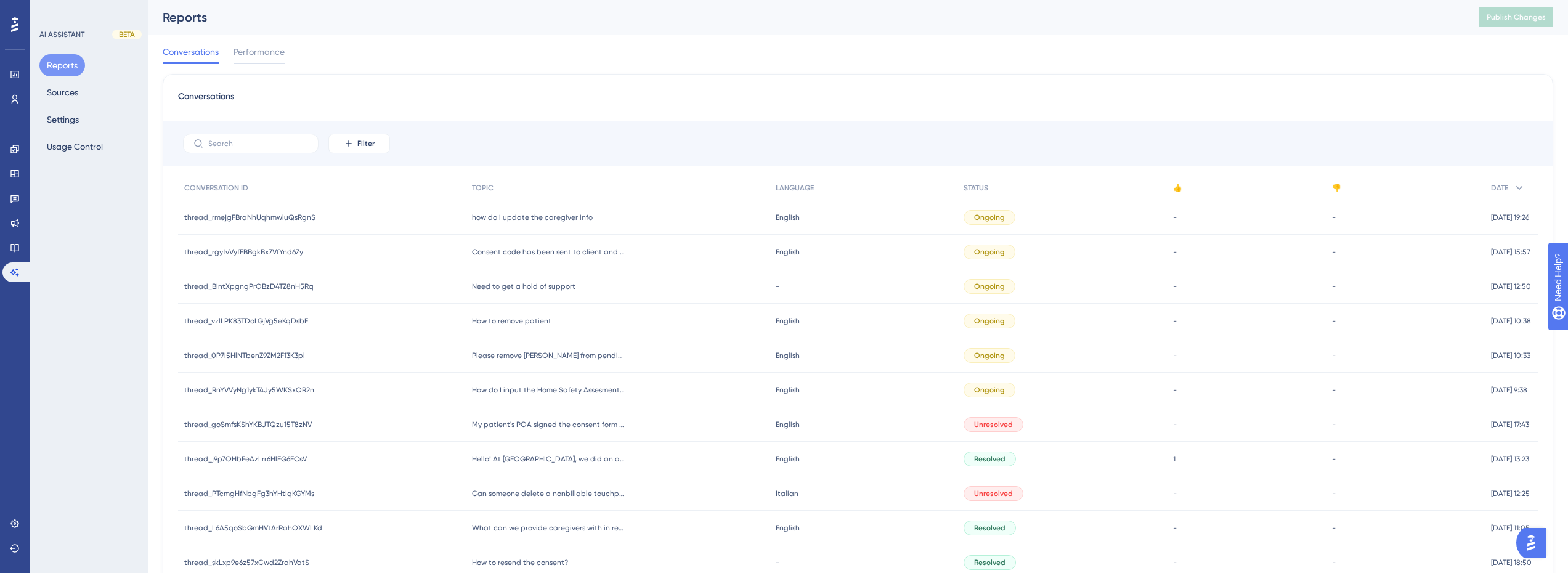
click at [527, 215] on span "how do i update the caregiver info" at bounding box center [532, 217] width 121 height 10
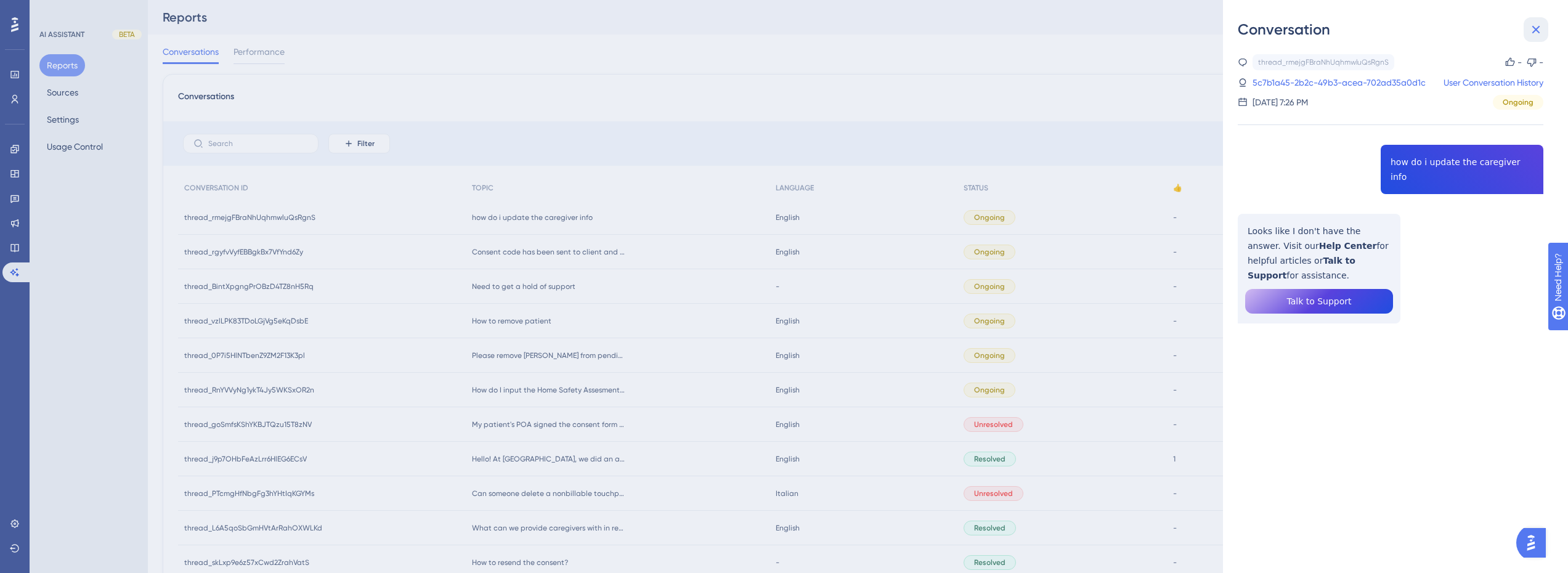
click at [1531, 30] on icon at bounding box center [1535, 29] width 15 height 15
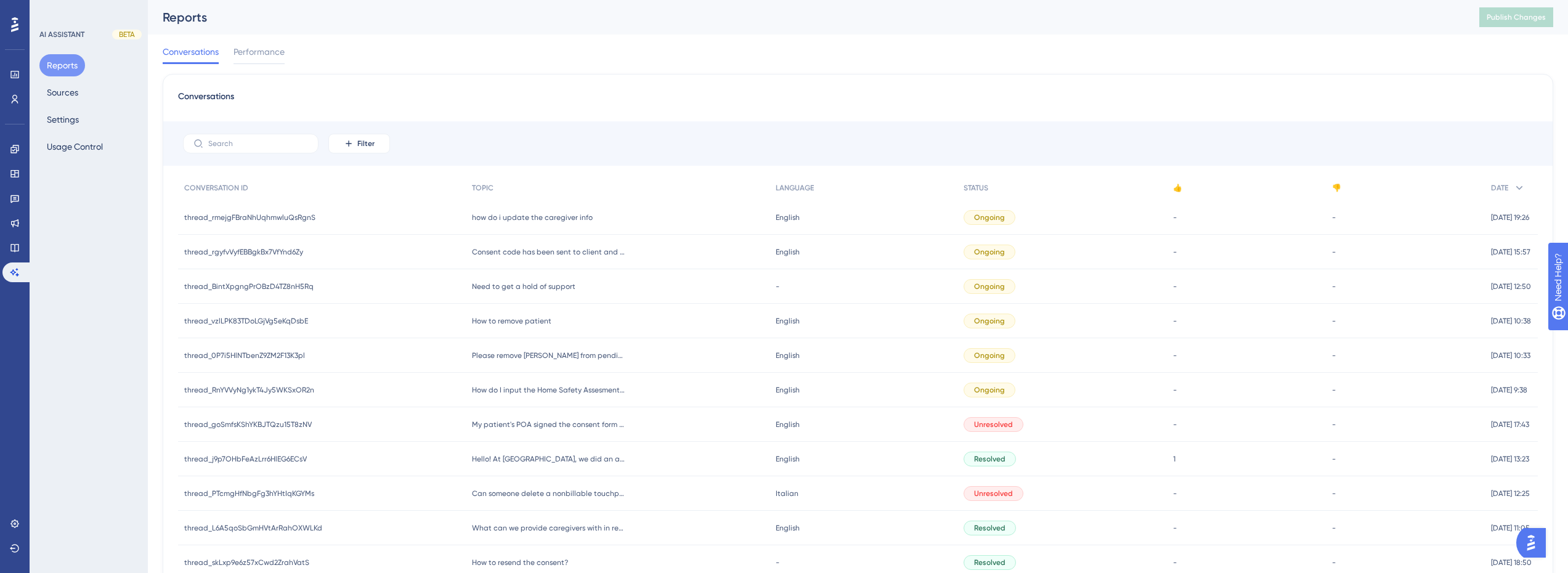
click at [558, 223] on div "how do i update the caregiver info how do i update the caregiver info" at bounding box center [617, 217] width 304 height 34
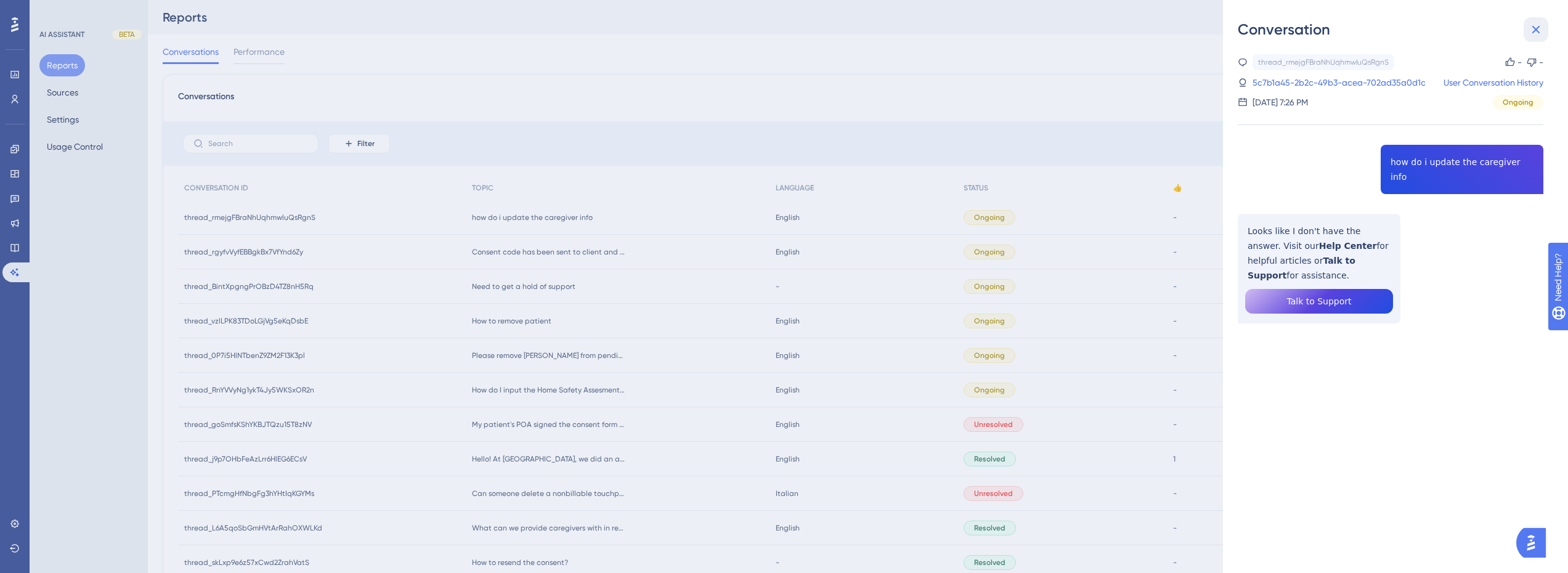
drag, startPoint x: 1533, startPoint y: 31, endPoint x: 1524, endPoint y: 55, distance: 25.6
click at [1534, 31] on icon at bounding box center [1535, 29] width 15 height 15
